Goal: Information Seeking & Learning: Learn about a topic

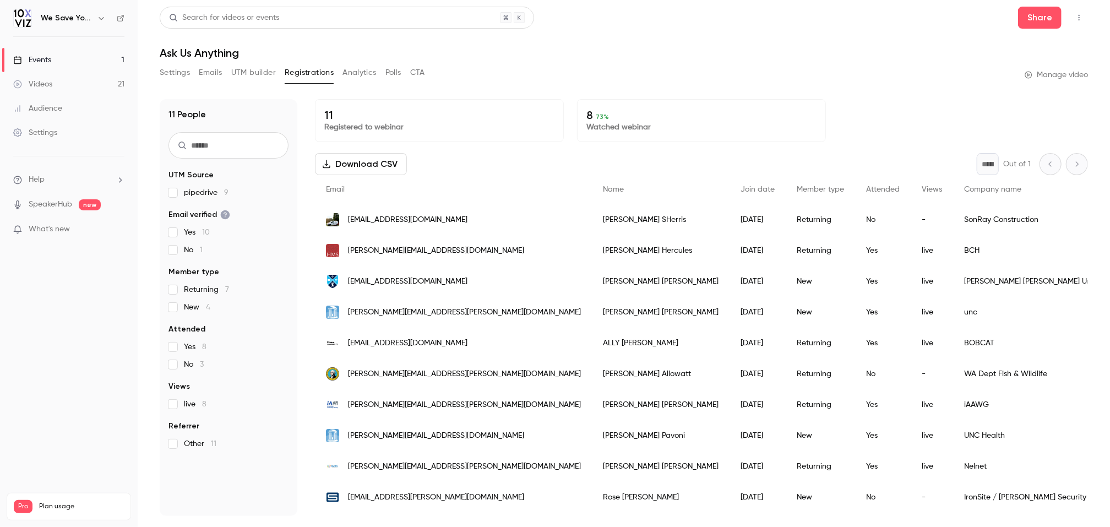
click at [97, 56] on link "Events 1" at bounding box center [69, 60] width 138 height 24
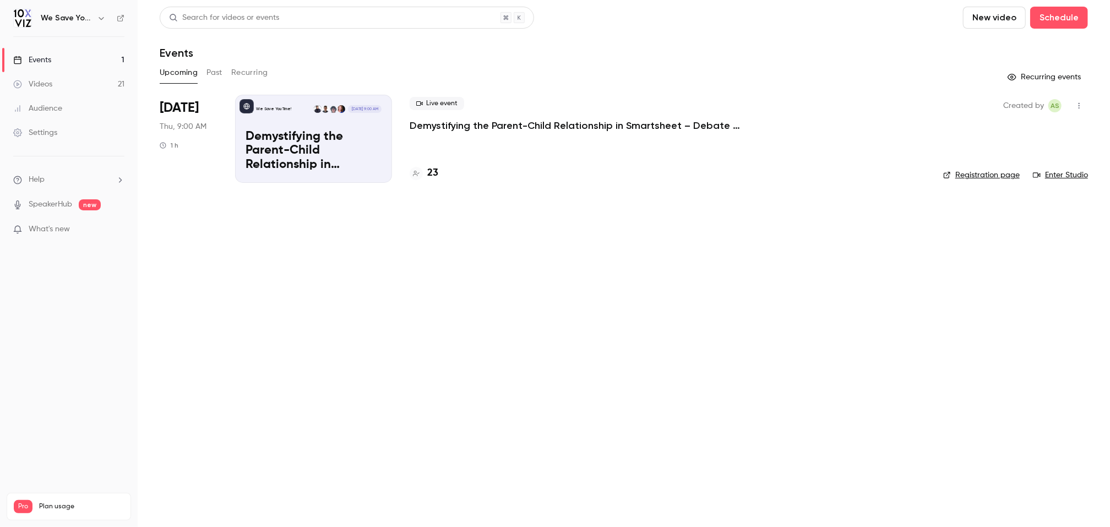
click at [449, 128] on p "Demystifying the Parent-Child Relationship in Smartsheet – Debate at the Dinner…" at bounding box center [575, 125] width 330 height 13
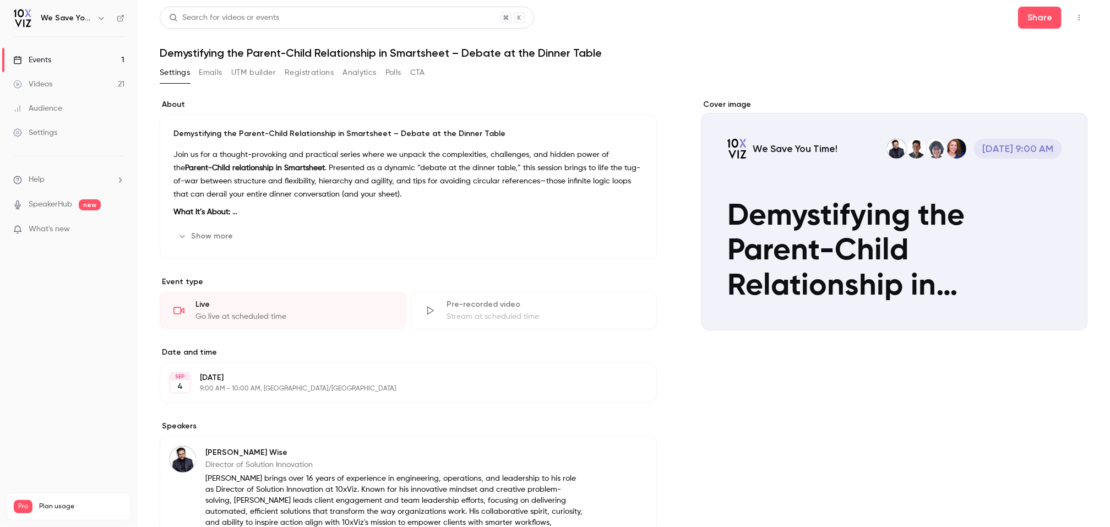
click at [217, 233] on button "Show more" at bounding box center [206, 236] width 66 height 18
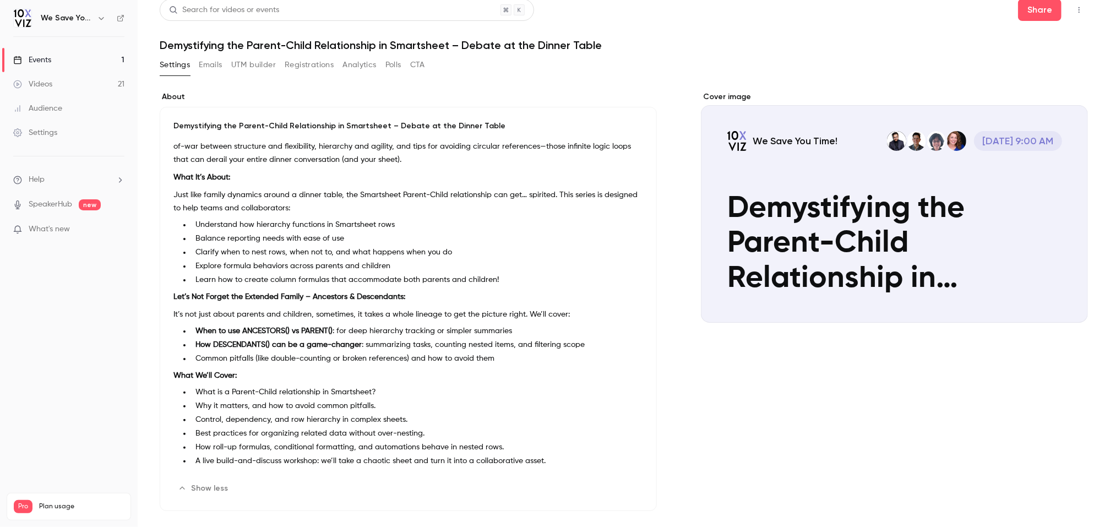
scroll to position [8, 0]
